Goal: Task Accomplishment & Management: Manage account settings

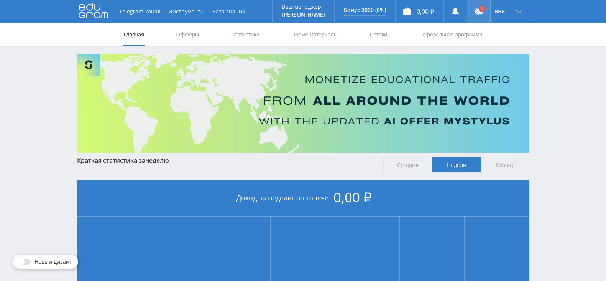
click at [486, 12] on link at bounding box center [478, 11] width 23 height 23
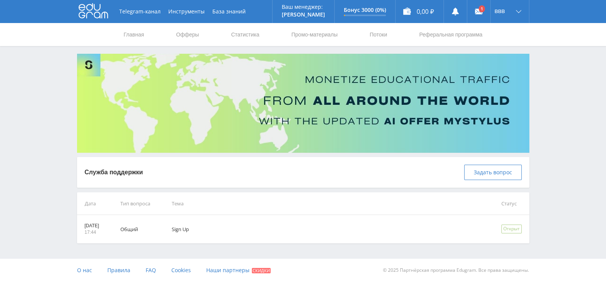
scroll to position [0, 0]
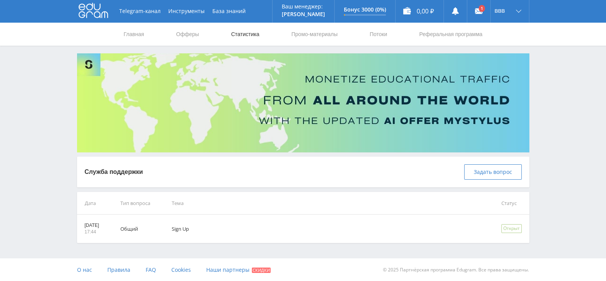
click at [236, 39] on link "Статистика" at bounding box center [245, 34] width 30 height 23
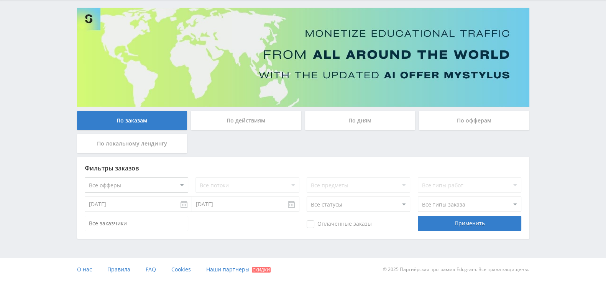
click at [221, 117] on div "По действиям" at bounding box center [246, 120] width 110 height 19
click at [0, 0] on input "По действиям" at bounding box center [0, 0] width 0 height 0
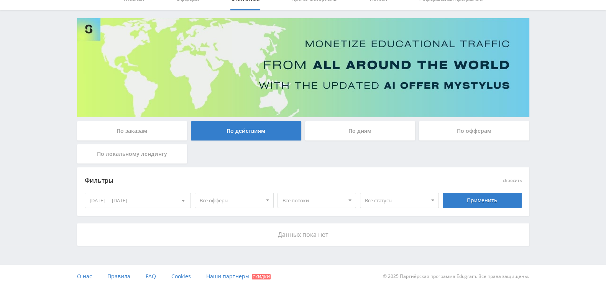
scroll to position [43, 0]
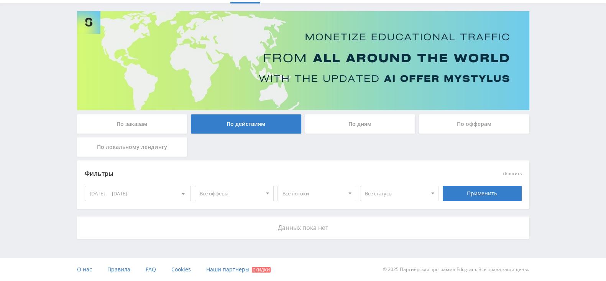
click at [337, 123] on div "По дням" at bounding box center [360, 123] width 110 height 19
click at [0, 0] on input "По дням" at bounding box center [0, 0] width 0 height 0
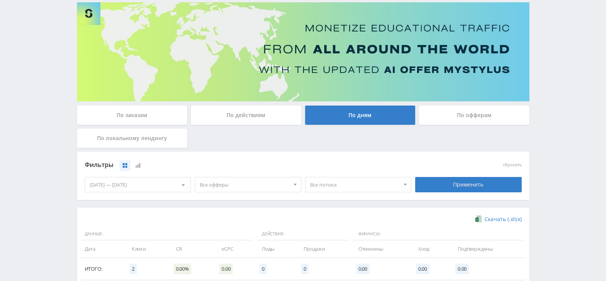
scroll to position [29, 0]
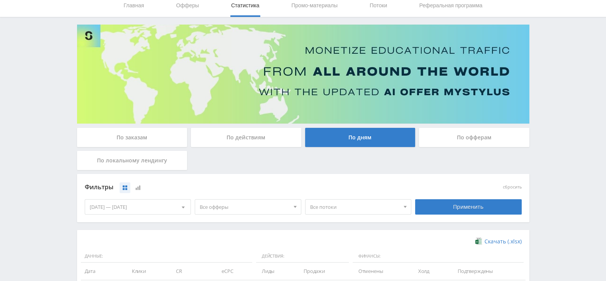
click at [451, 139] on div "По офферам" at bounding box center [474, 137] width 110 height 19
click at [0, 0] on input "По офферам" at bounding box center [0, 0] width 0 height 0
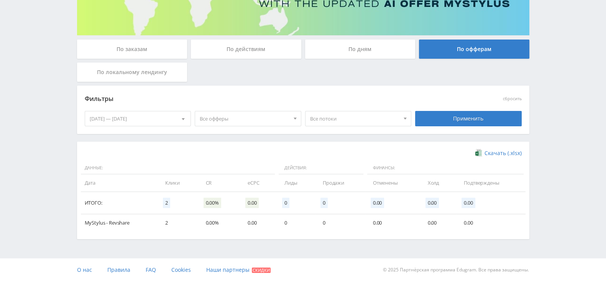
scroll to position [0, 0]
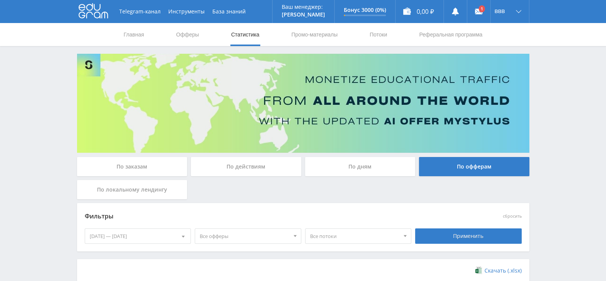
click at [141, 166] on div "По заказам" at bounding box center [132, 166] width 110 height 19
click at [0, 0] on input "По заказам" at bounding box center [0, 0] width 0 height 0
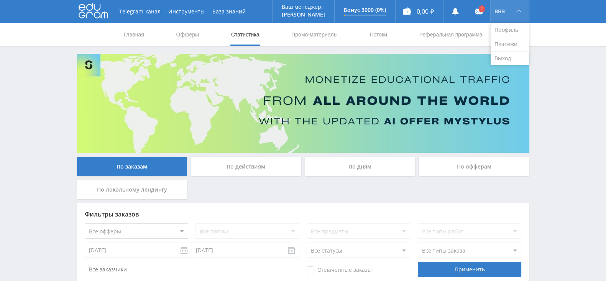
click at [502, 16] on div "ввв" at bounding box center [510, 11] width 38 height 23
click at [502, 30] on link "Профиль" at bounding box center [510, 30] width 38 height 14
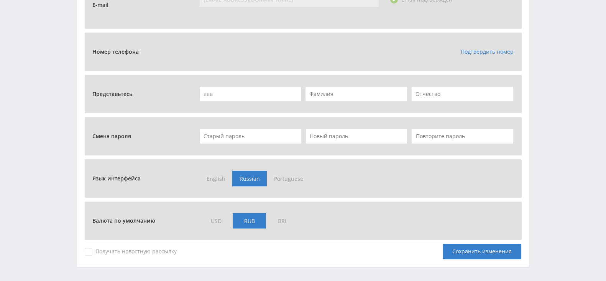
scroll to position [95, 0]
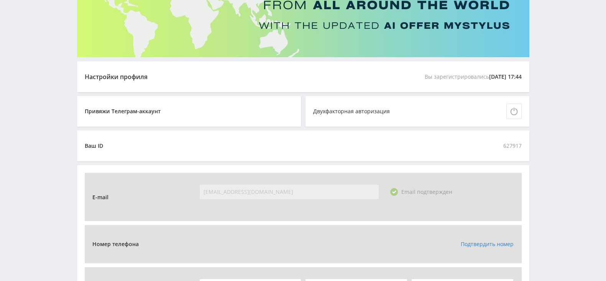
click at [163, 115] on span "Привяжи Телеграм-аккаунт" at bounding box center [125, 111] width 80 height 15
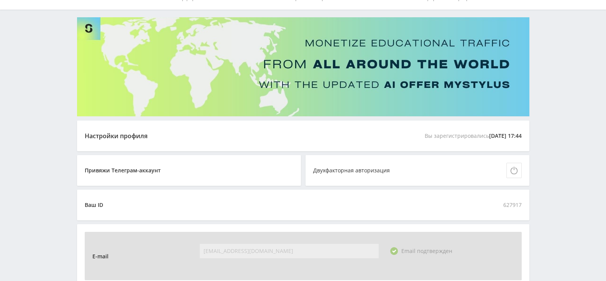
scroll to position [0, 0]
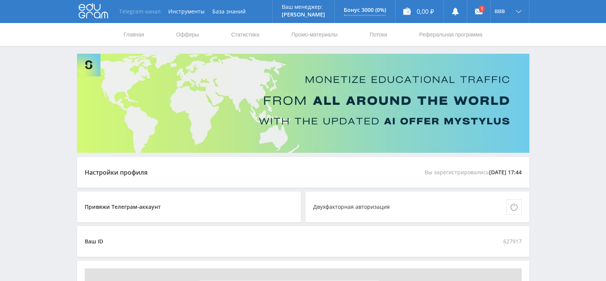
click at [135, 10] on link "Telegram-канал" at bounding box center [139, 11] width 49 height 23
click at [477, 16] on link at bounding box center [478, 11] width 23 height 23
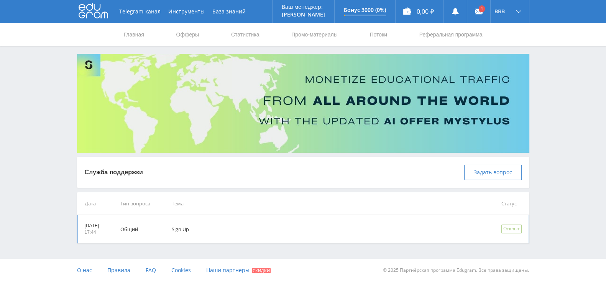
click at [502, 227] on div "Открыт" at bounding box center [512, 228] width 20 height 9
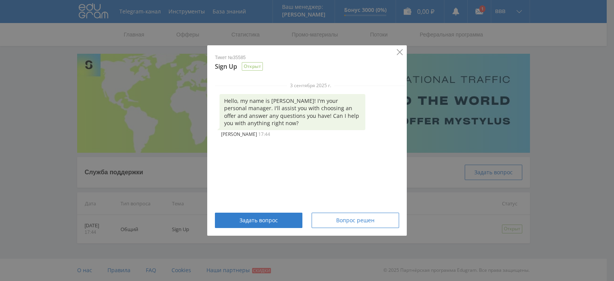
click at [402, 49] on icon "Close" at bounding box center [400, 52] width 6 height 6
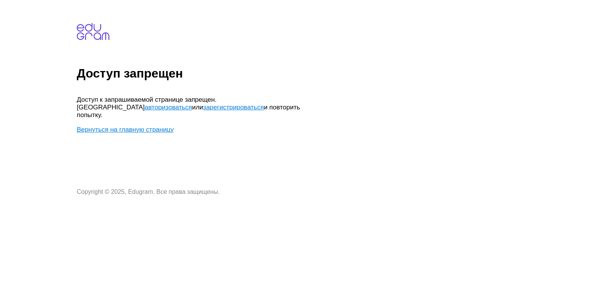
click at [192, 104] on link "авторизоваться" at bounding box center [168, 107] width 47 height 7
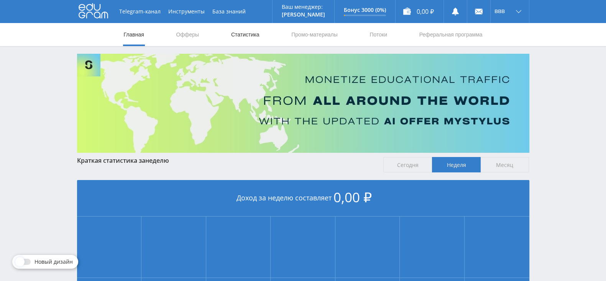
click at [241, 34] on link "Статистика" at bounding box center [245, 34] width 30 height 23
